Goal: Check status: Check status

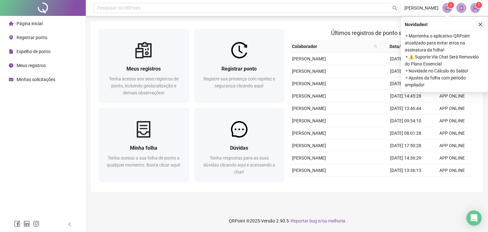
click at [481, 23] on icon "close" at bounding box center [480, 24] width 4 height 4
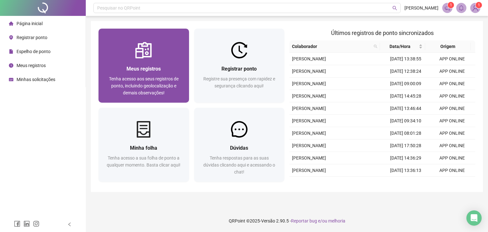
click at [166, 78] on span "Tenha acesso aos seus registros de ponto, incluindo geolocalização e demais obs…" at bounding box center [144, 85] width 70 height 19
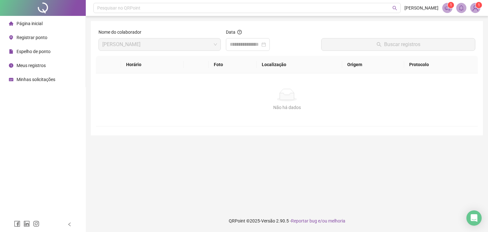
click at [36, 4] on div at bounding box center [43, 8] width 86 height 16
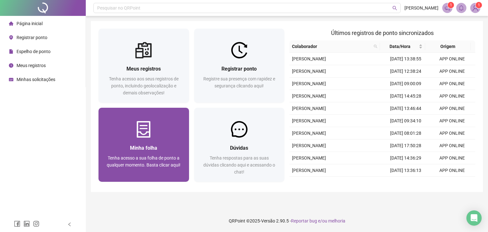
click at [139, 111] on div "Minha folha Tenha acesso a sua folha [PERSON_NAME] a qualquer momento. Basta cl…" at bounding box center [144, 145] width 91 height 74
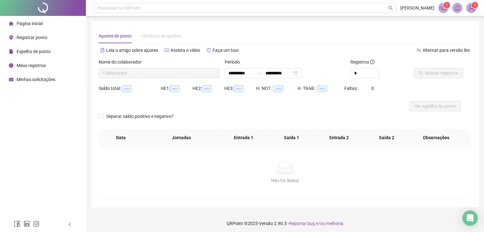
type input "**********"
click at [422, 71] on button "Buscar registros" at bounding box center [438, 73] width 50 height 10
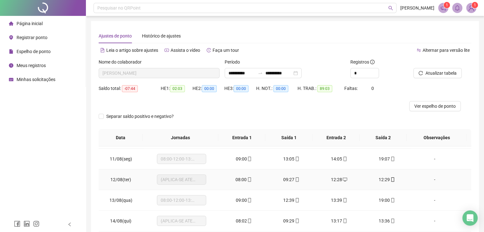
scroll to position [205, 0]
click at [353, 70] on input "*" at bounding box center [364, 73] width 28 height 10
click at [376, 71] on span "Increase Value" at bounding box center [374, 71] width 7 height 6
type input "*"
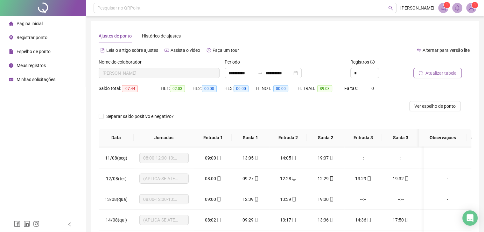
click at [420, 70] on button "Atualizar tabela" at bounding box center [437, 73] width 48 height 10
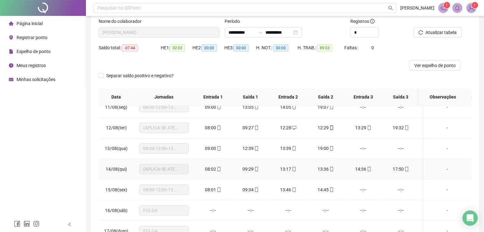
scroll to position [85, 0]
